Goal: Information Seeking & Learning: Learn about a topic

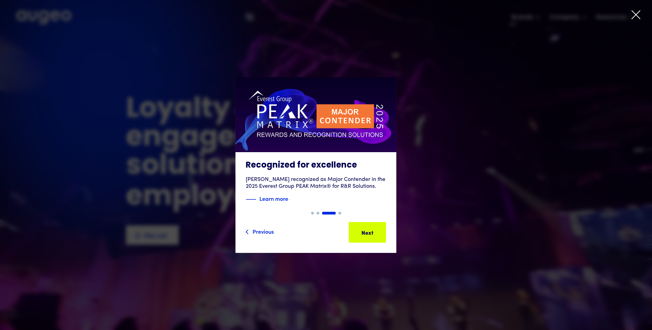
click at [638, 13] on icon at bounding box center [636, 15] width 8 height 8
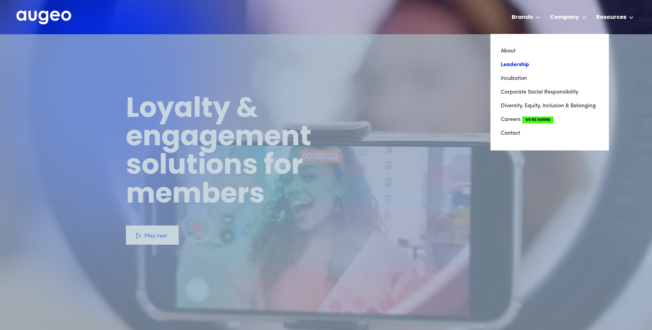
click at [521, 64] on link "Leadership" at bounding box center [550, 65] width 98 height 14
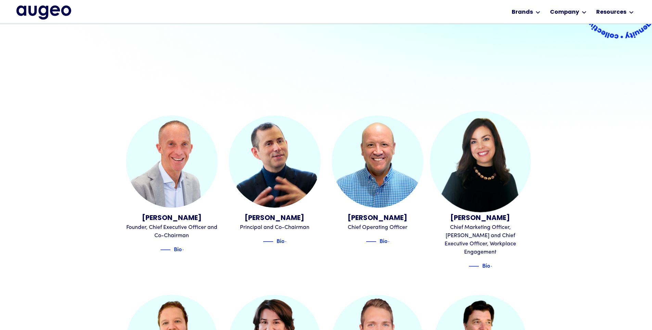
scroll to position [173, 0]
click at [487, 262] on img at bounding box center [484, 266] width 10 height 8
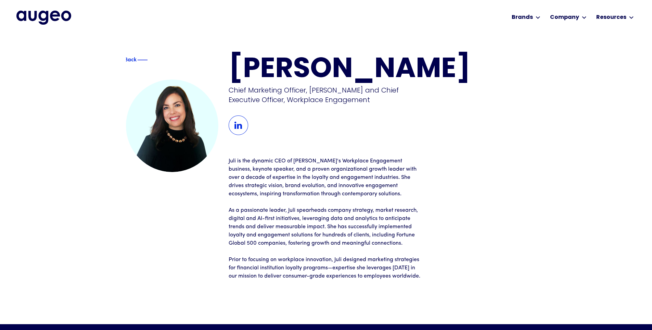
click at [229, 162] on p "Juli is the dynamic CEO of Augeo's Workplace Engagement business, keynote speak…" at bounding box center [326, 177] width 195 height 41
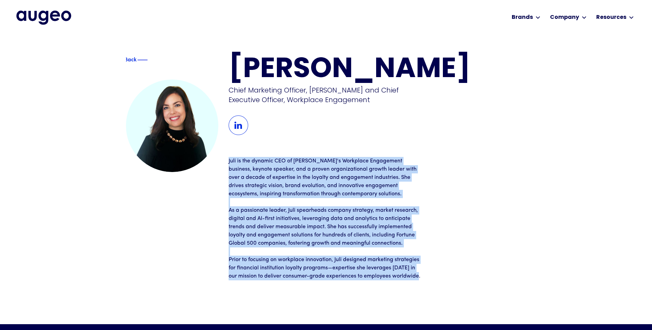
drag, startPoint x: 229, startPoint y: 162, endPoint x: 436, endPoint y: 282, distance: 239.6
click at [436, 282] on div "Back Juliann Gilbert Chief Marketing Officer, Augeo and Chief Executive Officer…" at bounding box center [326, 179] width 401 height 290
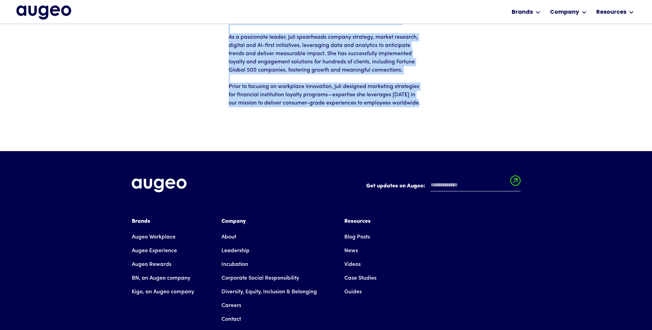
copy div "Juli is the dynamic CEO of Augeo's Workplace Engagement business, keynote speak…"
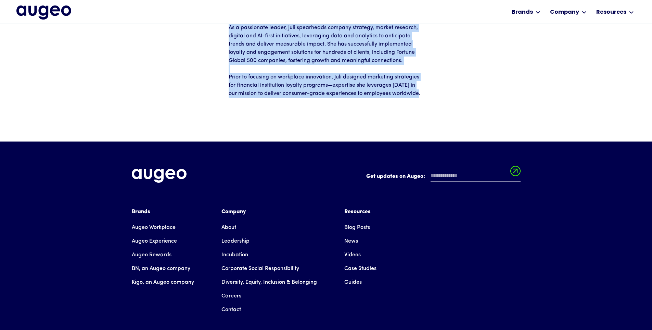
scroll to position [173, 0]
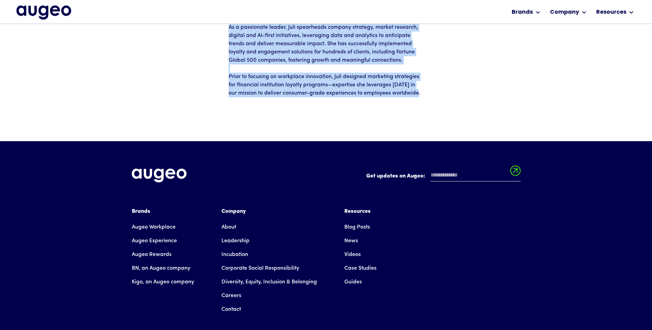
copy div "Juli is the dynamic CEO of Augeo's Workplace Engagement business, keynote speak…"
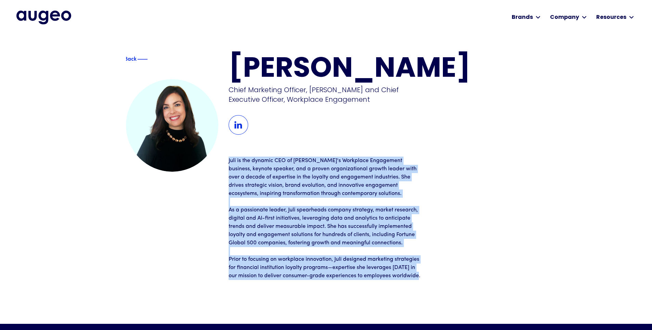
scroll to position [0, 0]
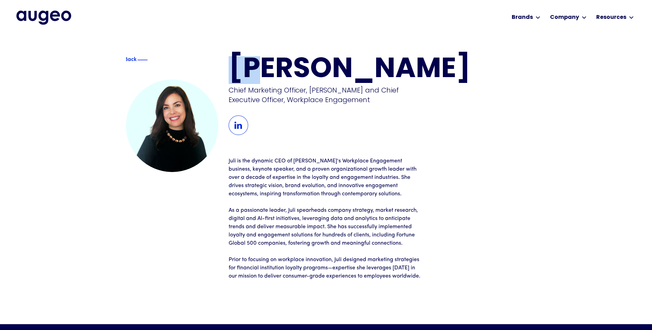
drag, startPoint x: 231, startPoint y: 71, endPoint x: 280, endPoint y: 81, distance: 50.0
click at [266, 75] on h1 "Juliann Gilbert" at bounding box center [378, 70] width 298 height 28
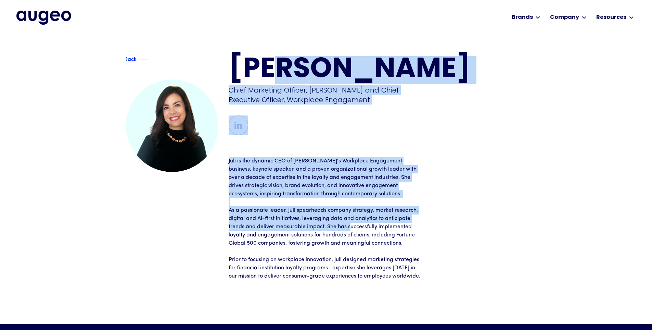
drag, startPoint x: 280, startPoint y: 81, endPoint x: 344, endPoint y: 219, distance: 152.4
click at [348, 223] on div "Juliann Gilbert Chief Marketing Officer, Augeo and Chief Executive Officer, Wor…" at bounding box center [378, 168] width 298 height 224
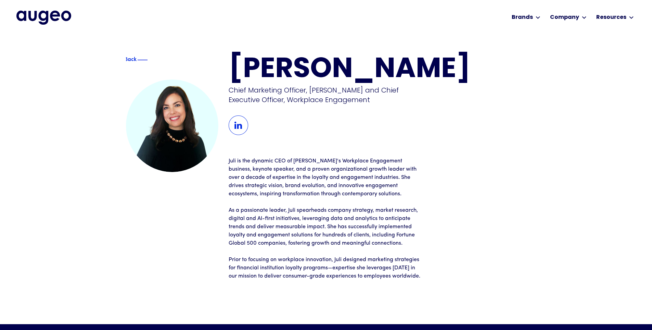
click at [225, 66] on div "Back Juliann Gilbert Chief Marketing Officer, Augeo and Chief Executive Officer…" at bounding box center [326, 168] width 401 height 224
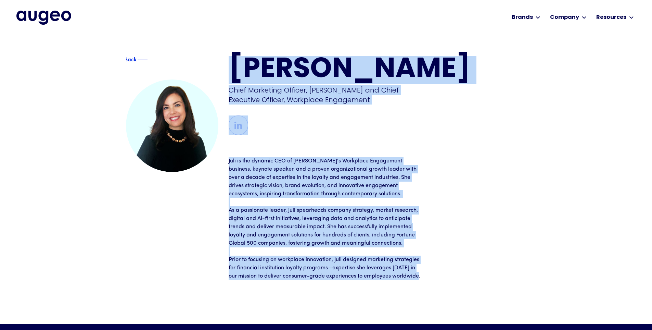
drag, startPoint x: 229, startPoint y: 69, endPoint x: 438, endPoint y: 281, distance: 297.0
click at [438, 281] on div "Back Juliann Gilbert Chief Marketing Officer, Augeo and Chief Executive Officer…" at bounding box center [326, 179] width 401 height 290
copy div "Juliann Gilbert Chief Marketing Officer, Augeo and Chief Executive Officer, Wor…"
click at [135, 60] on img at bounding box center [133, 59] width 10 height 8
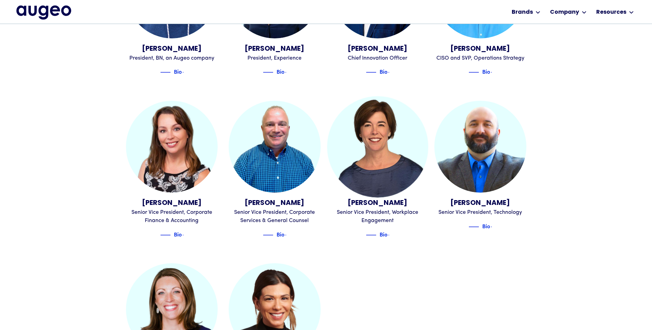
click at [370, 124] on img at bounding box center [377, 146] width 101 height 101
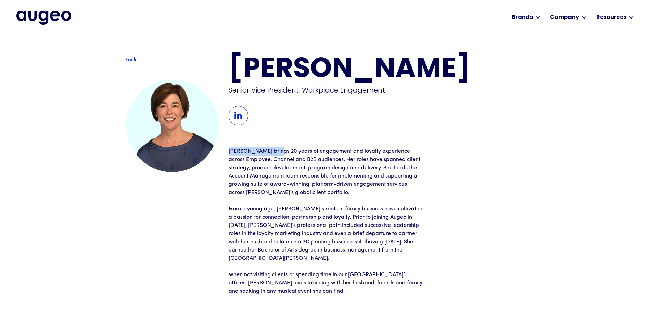
drag, startPoint x: 229, startPoint y: 152, endPoint x: 289, endPoint y: 160, distance: 60.5
click at [285, 159] on p "Patty brings 20 years of engagement and loyalty experience across Employee, Cha…" at bounding box center [326, 171] width 195 height 49
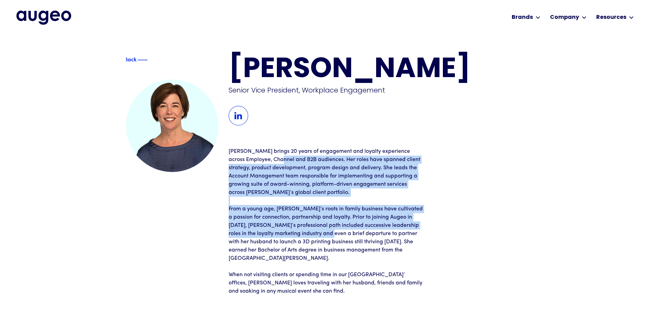
drag, startPoint x: 289, startPoint y: 160, endPoint x: 325, endPoint y: 225, distance: 74.3
click at [327, 227] on div "Patty brings 20 years of engagement and loyalty experience across Employee, Cha…" at bounding box center [326, 221] width 195 height 148
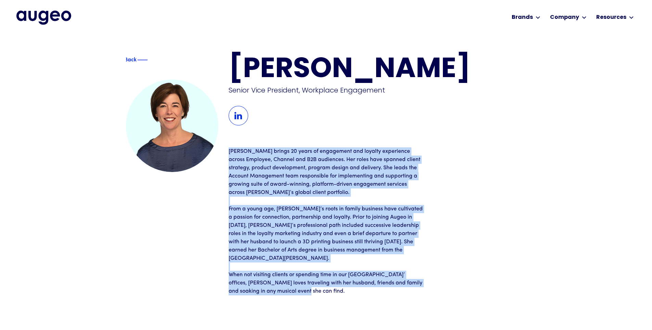
drag, startPoint x: 230, startPoint y: 150, endPoint x: 325, endPoint y: 287, distance: 166.8
click at [325, 287] on div "Patty brings 20 years of engagement and loyalty experience across Employee, Cha…" at bounding box center [326, 221] width 195 height 148
copy div "Patty brings 20 years of engagement and loyalty experience across Employee, Cha…"
click at [135, 59] on div "Back" at bounding box center [145, 60] width 40 height 8
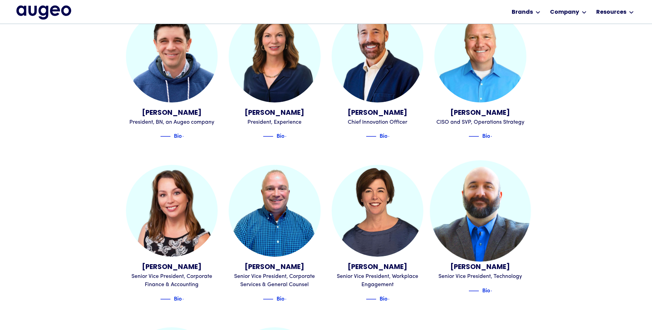
click at [496, 216] on img at bounding box center [480, 210] width 101 height 101
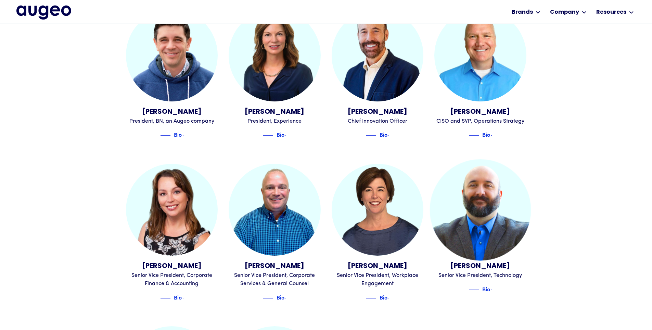
scroll to position [620, 0]
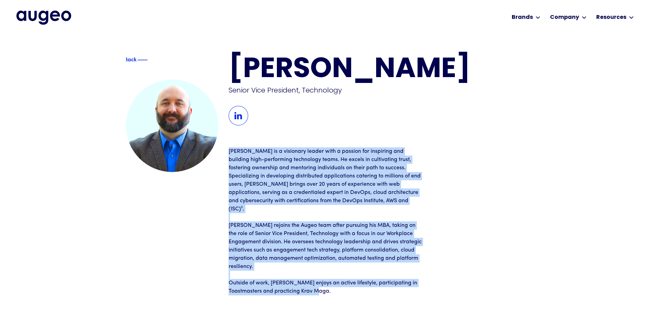
drag, startPoint x: 229, startPoint y: 151, endPoint x: 389, endPoint y: 284, distance: 207.6
click at [389, 284] on div "Back Nathaniel Engelsen Senior Vice President, Technology Nathaniel Engelsen is…" at bounding box center [326, 186] width 401 height 305
copy div "Nathaniel Engelsen is a visionary leader with a passion for inspiring and build…"
click at [131, 61] on img at bounding box center [132, 59] width 10 height 8
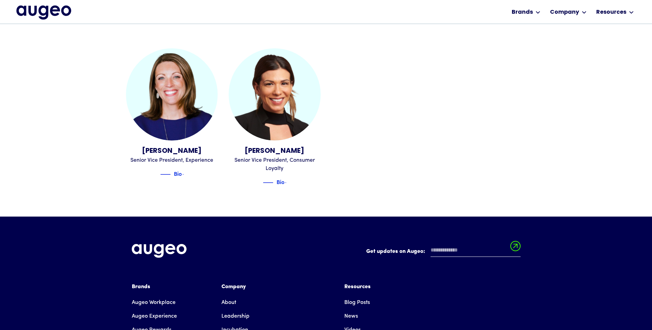
scroll to position [206, 0]
